Goal: Information Seeking & Learning: Check status

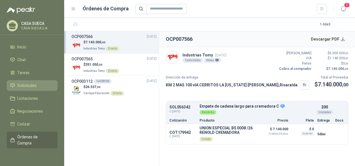
click at [36, 81] on link "Solicitudes" at bounding box center [32, 85] width 51 height 11
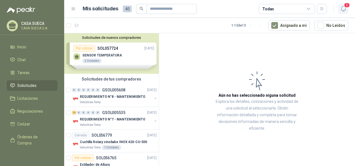
click at [341, 8] on icon "button" at bounding box center [342, 8] width 5 height 5
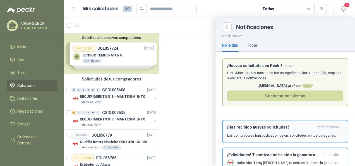
click at [294, 136] on p "Los compradores han publicado nuevas solicitudes en tus categorías." at bounding box center [281, 135] width 109 height 5
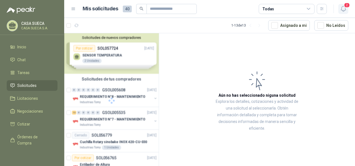
click at [346, 7] on span "2" at bounding box center [346, 5] width 6 height 5
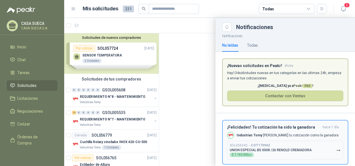
click at [278, 127] on h3 "¡Felicidades! Tu cotización ha sido la ganadora" at bounding box center [273, 127] width 93 height 5
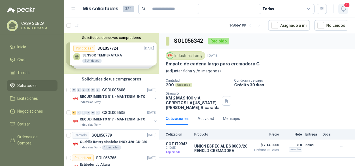
click at [346, 7] on span "1" at bounding box center [346, 5] width 6 height 5
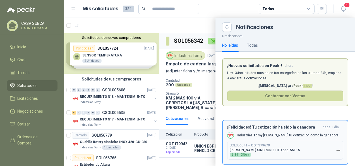
click at [285, 144] on button "SOL056341 → COT179679 [PERSON_NAME] SINCRONIZ HTD 565-5M-15 $ 351.050 ,00" at bounding box center [285, 149] width 116 height 19
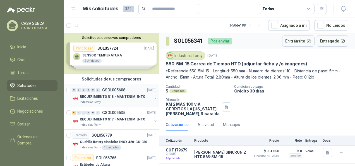
click at [125, 91] on div "0 0 0 0 0 0 GSOL005608 [DATE]" at bounding box center [115, 89] width 86 height 7
